Goal: Navigation & Orientation: Understand site structure

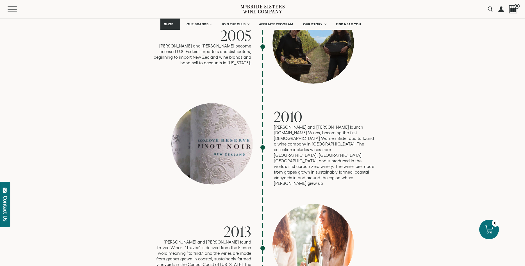
scroll to position [859, 0]
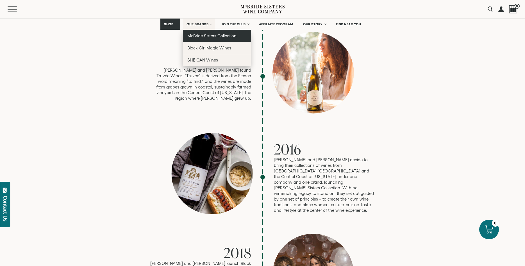
click at [196, 32] on link "McBride Sisters Collection" at bounding box center [217, 36] width 68 height 12
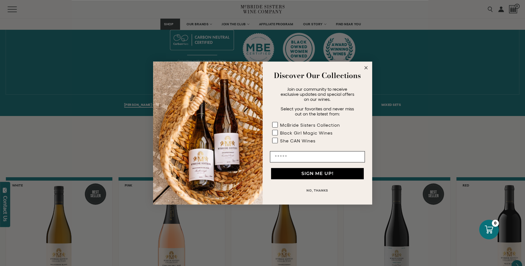
scroll to position [315, 0]
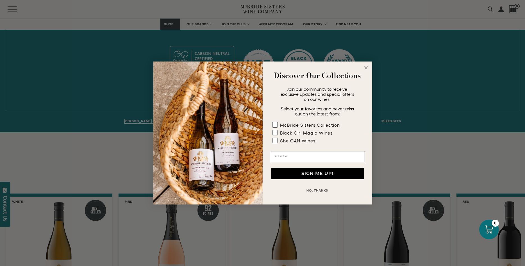
click at [368, 69] on circle "Close dialog" at bounding box center [366, 68] width 6 height 6
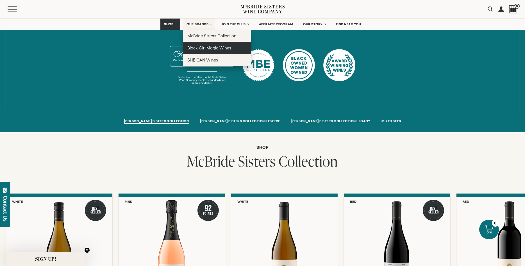
click at [208, 49] on span "Black Girl Magic Wines" at bounding box center [209, 48] width 44 height 5
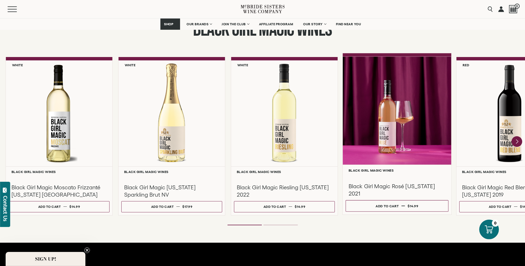
scroll to position [487, 0]
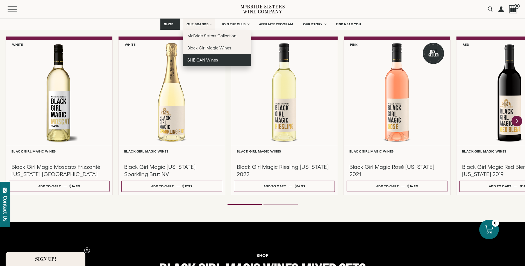
click at [213, 61] on span "SHE CAN Wines" at bounding box center [202, 60] width 31 height 5
